Goal: Navigation & Orientation: Find specific page/section

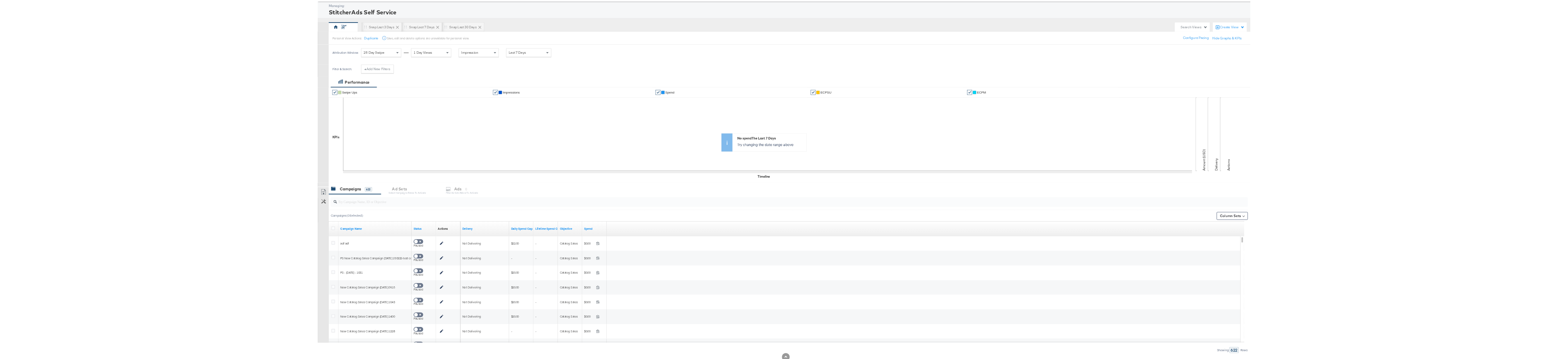
scroll to position [41, 0]
